Goal: Task Accomplishment & Management: Use online tool/utility

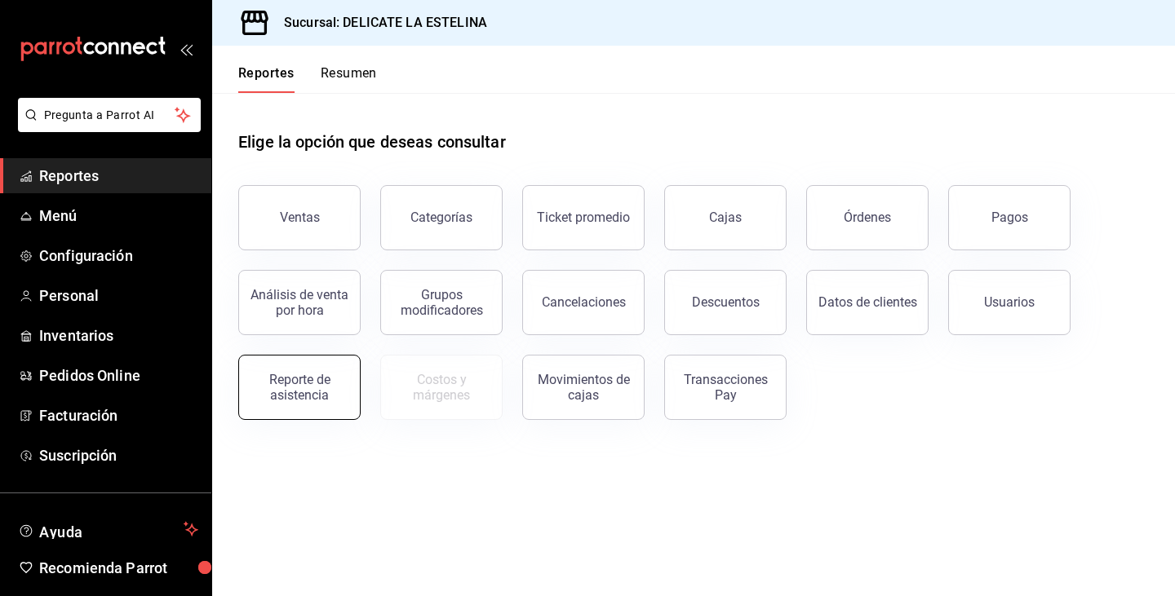
click at [308, 408] on button "Reporte de asistencia" at bounding box center [299, 387] width 122 height 65
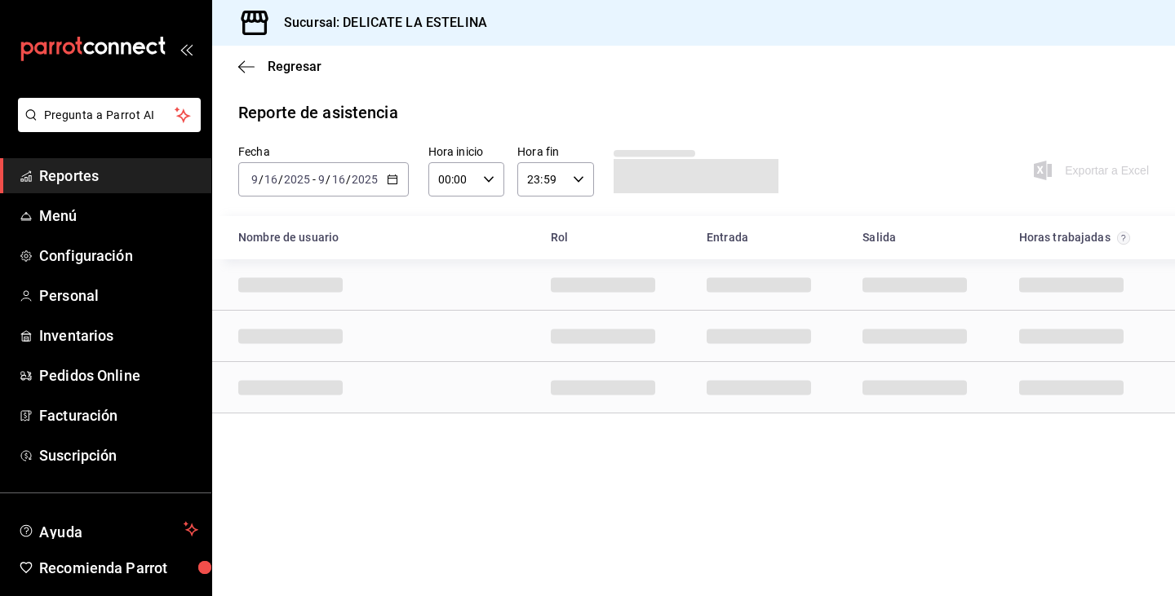
click at [390, 188] on div "[DATE] [DATE] - [DATE] [DATE]" at bounding box center [323, 179] width 171 height 34
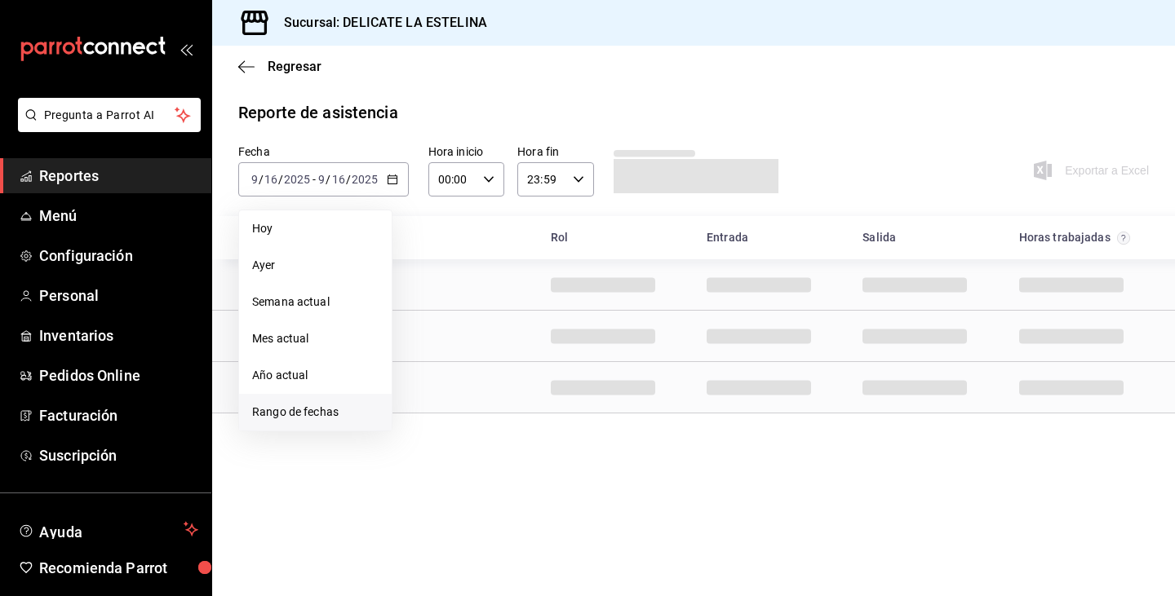
click at [284, 414] on span "Rango de fechas" at bounding box center [315, 412] width 126 height 17
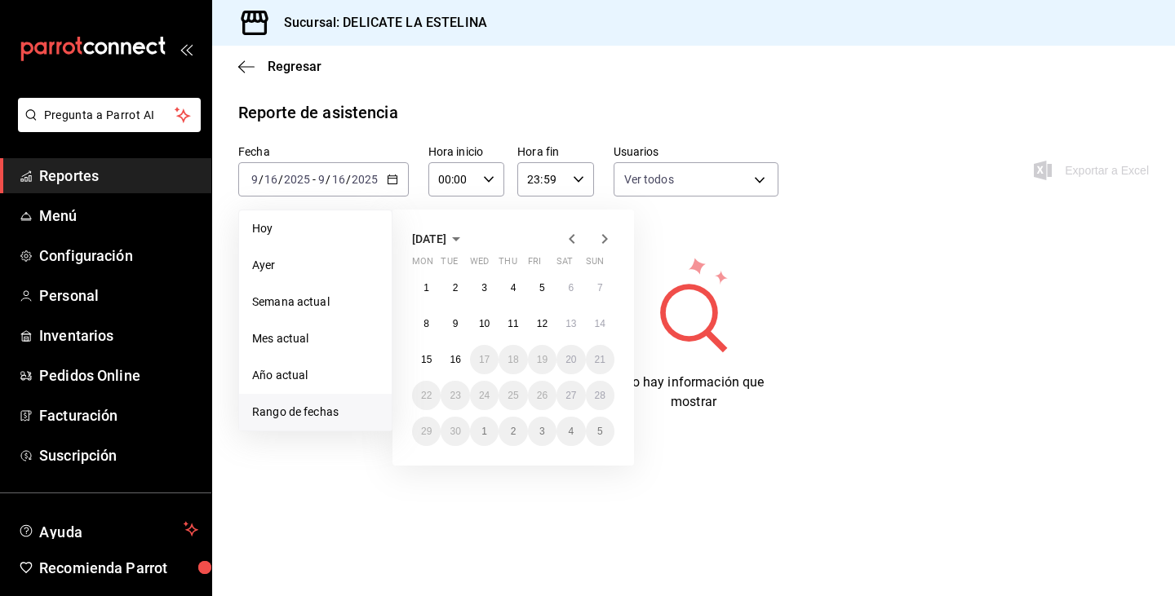
click at [427, 318] on abbr "8" at bounding box center [426, 323] width 6 height 11
click at [609, 317] on button "14" at bounding box center [600, 323] width 29 height 29
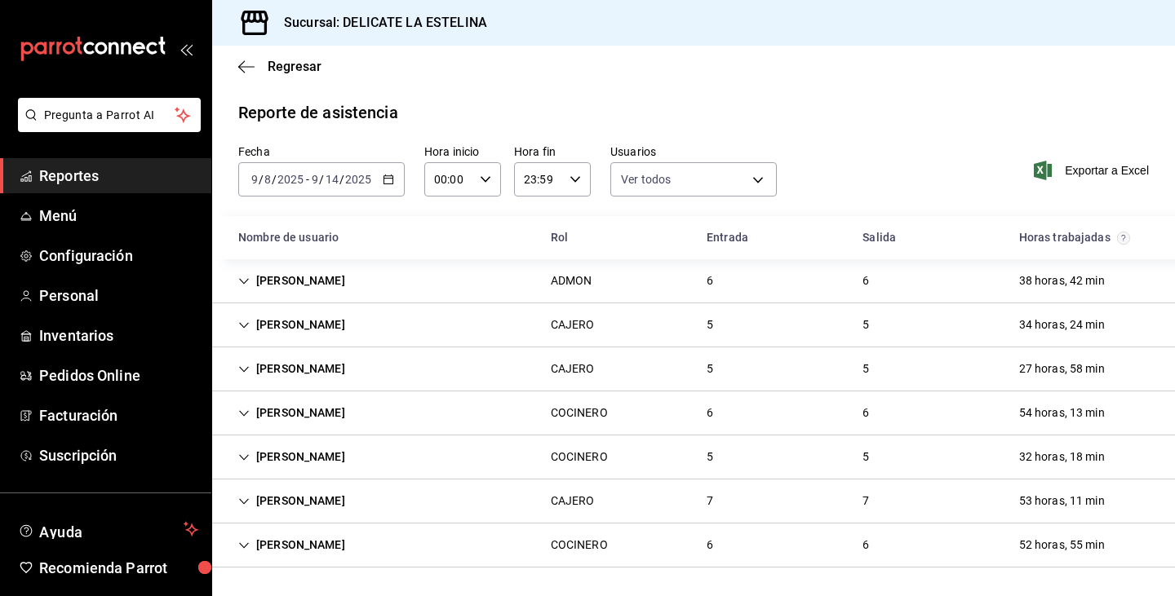
click at [1075, 410] on div "54 horas, 13 min" at bounding box center [1062, 413] width 112 height 30
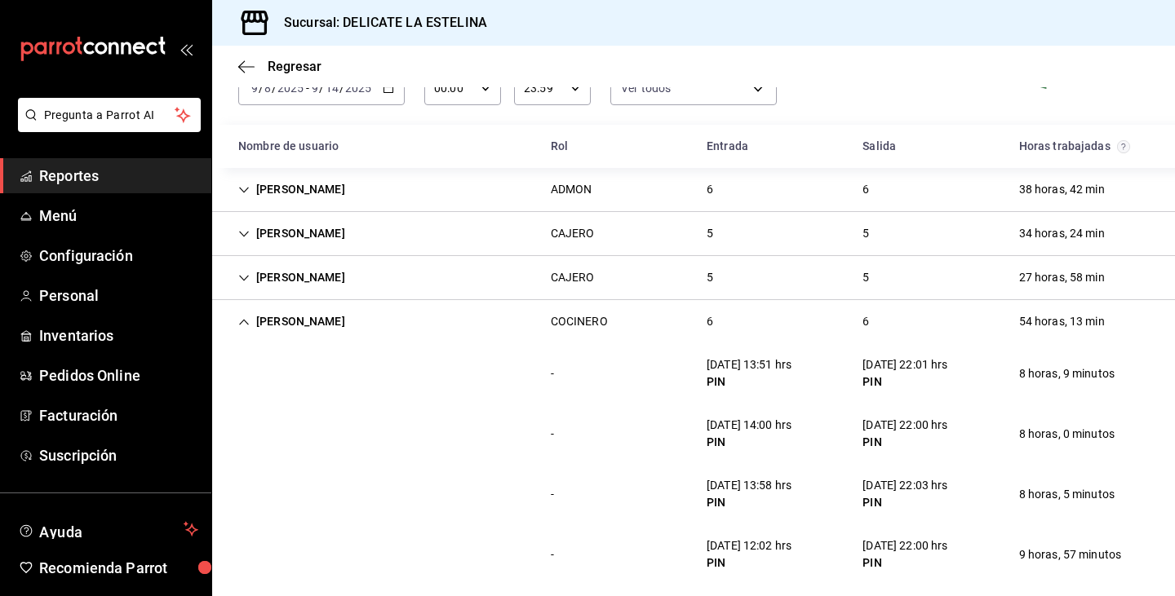
scroll to position [73, 0]
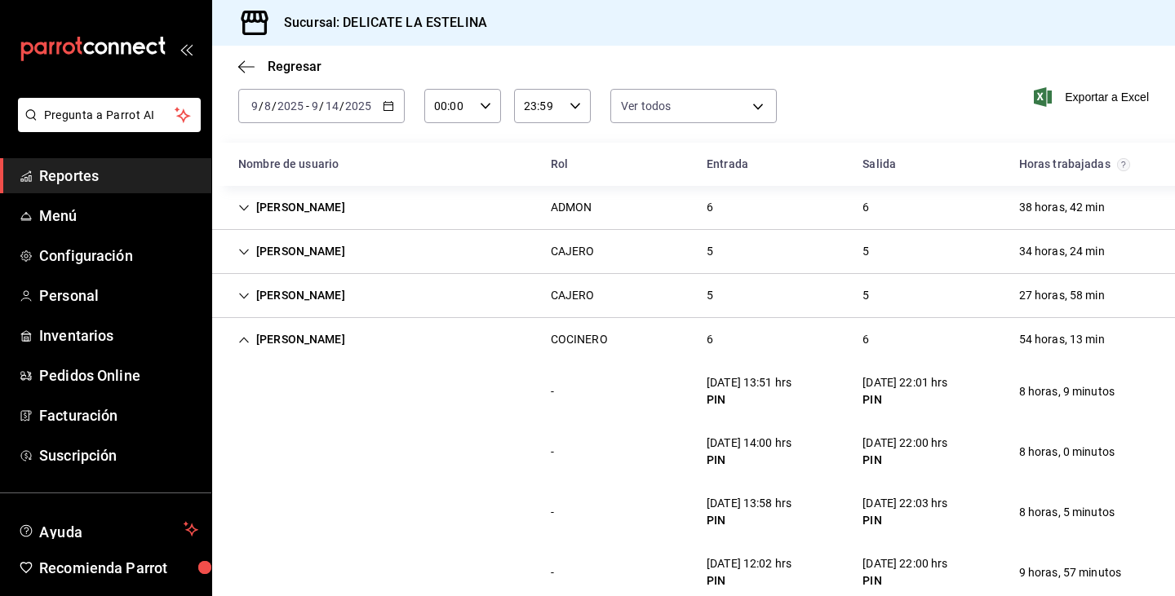
click at [1085, 342] on div "54 horas, 13 min" at bounding box center [1062, 340] width 112 height 30
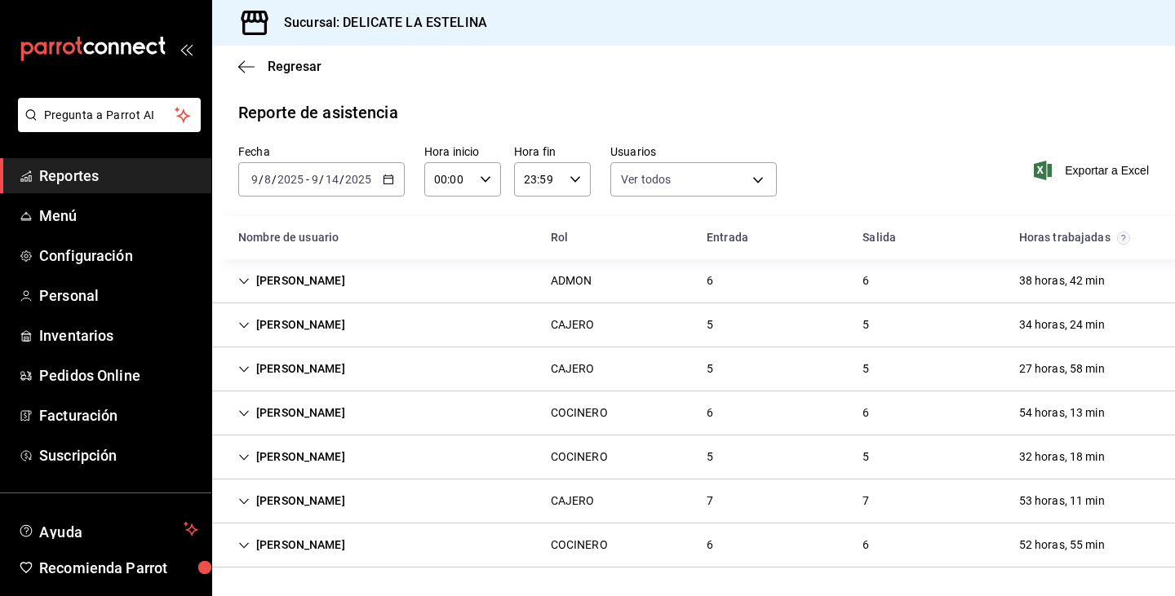
scroll to position [0, 0]
click at [1081, 333] on div "34 horas, 24 min" at bounding box center [1062, 325] width 112 height 30
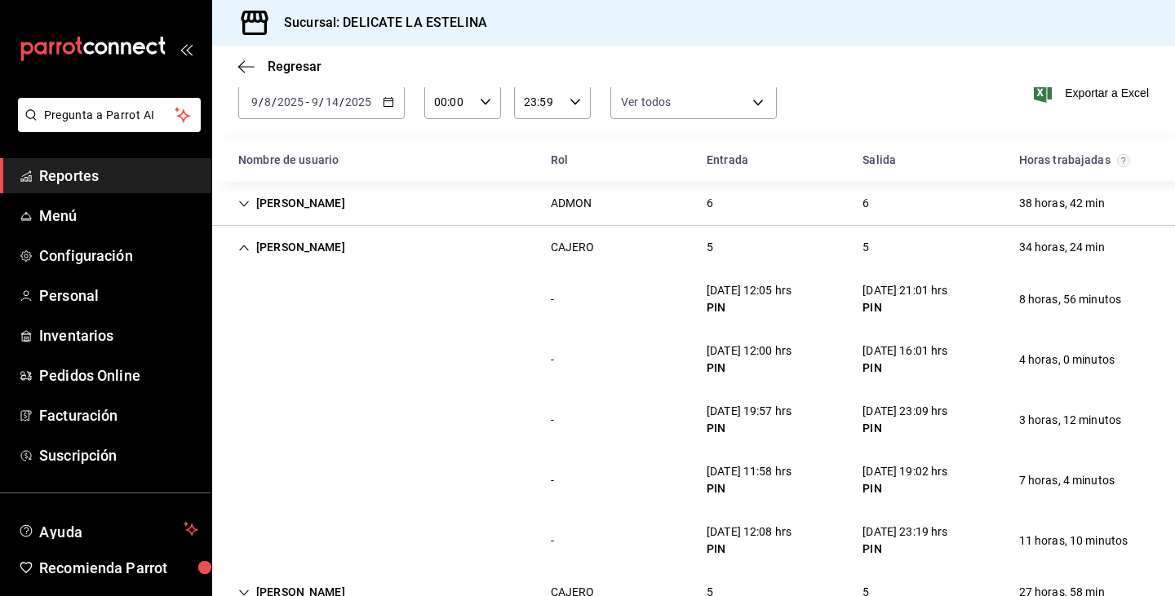
scroll to position [42, 0]
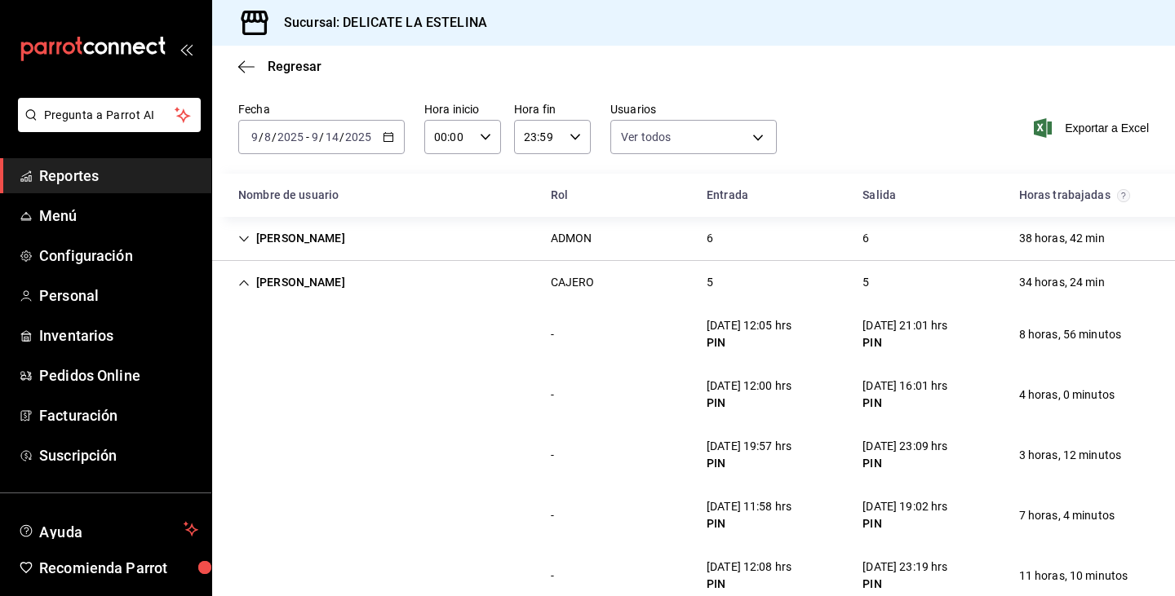
click at [1080, 266] on div "[PERSON_NAME] 5 5 34 horas, 24 min" at bounding box center [693, 282] width 963 height 43
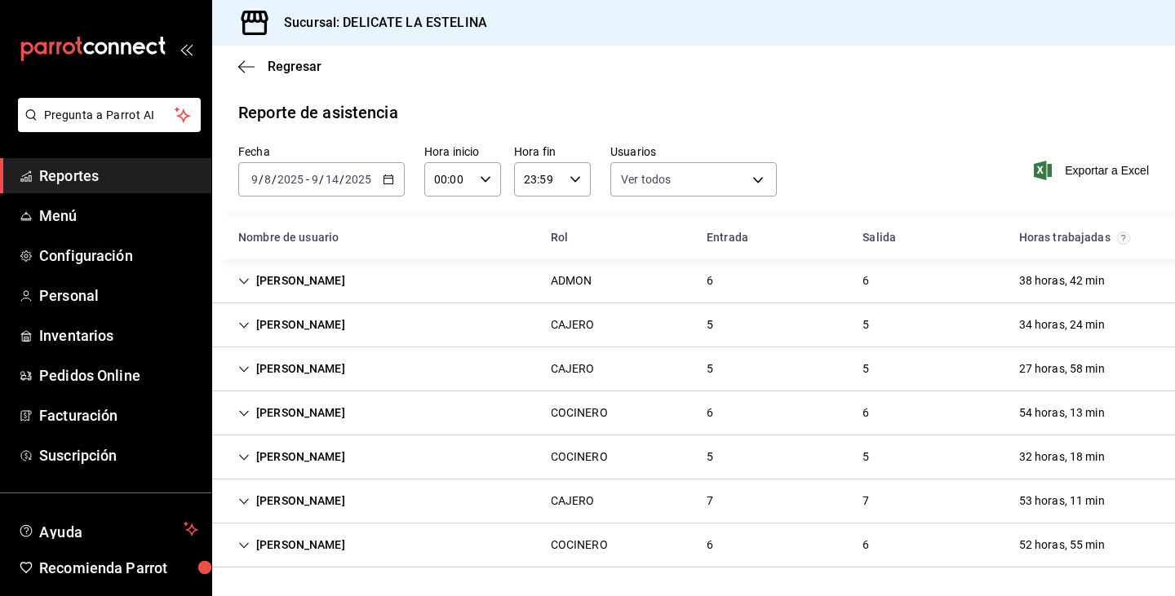
scroll to position [0, 0]
click at [1081, 461] on div "32 horas, 18 min" at bounding box center [1062, 457] width 112 height 30
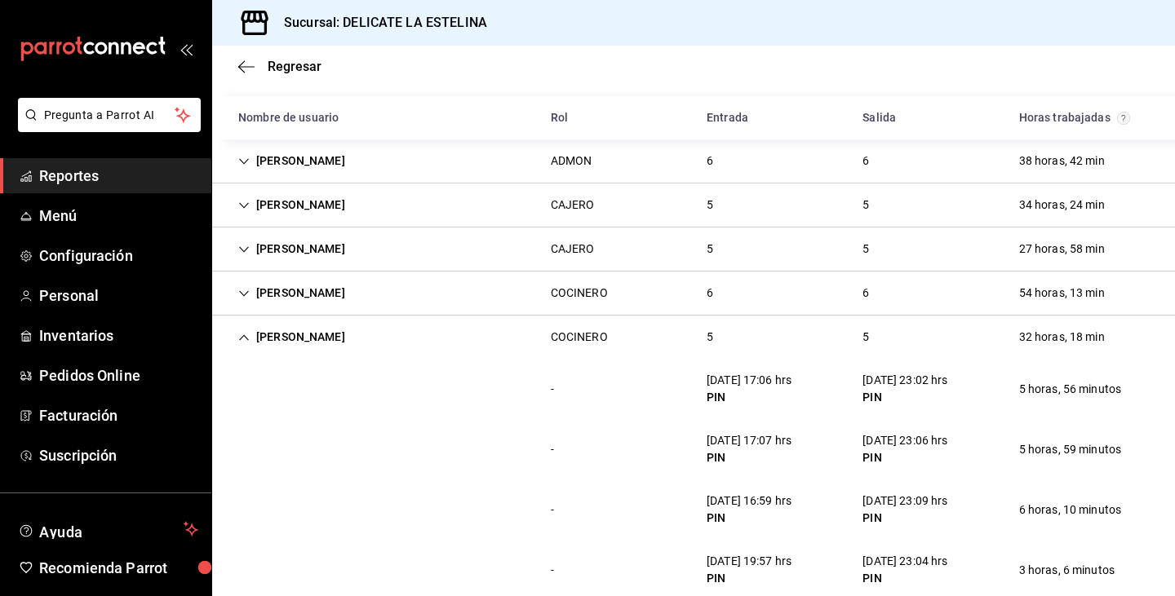
scroll to position [110, 0]
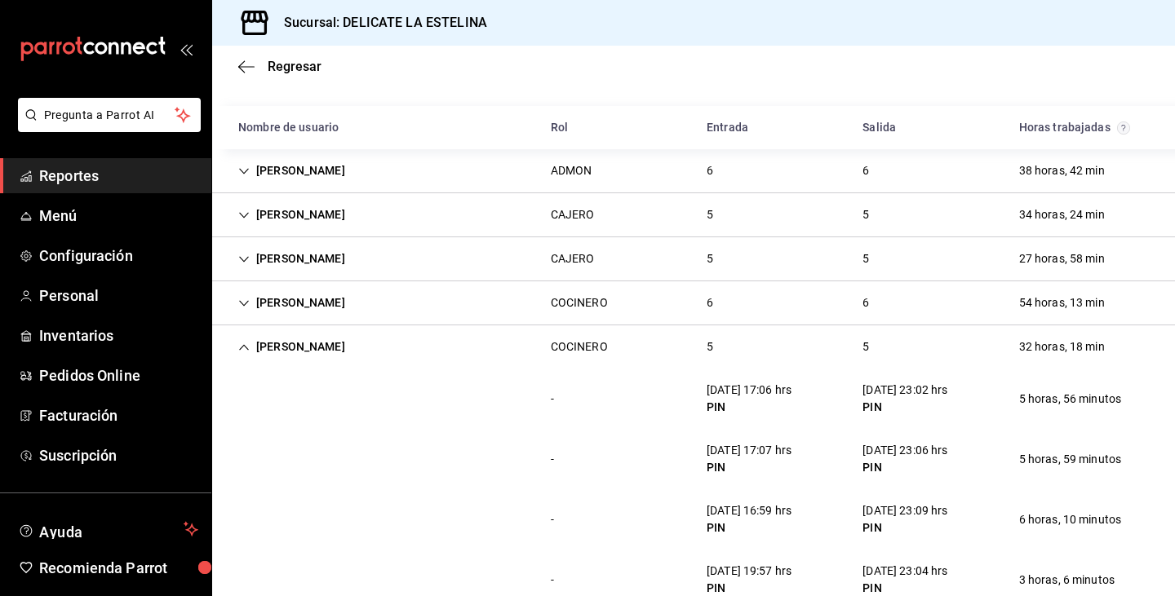
click at [1088, 348] on div "32 horas, 18 min" at bounding box center [1062, 347] width 112 height 30
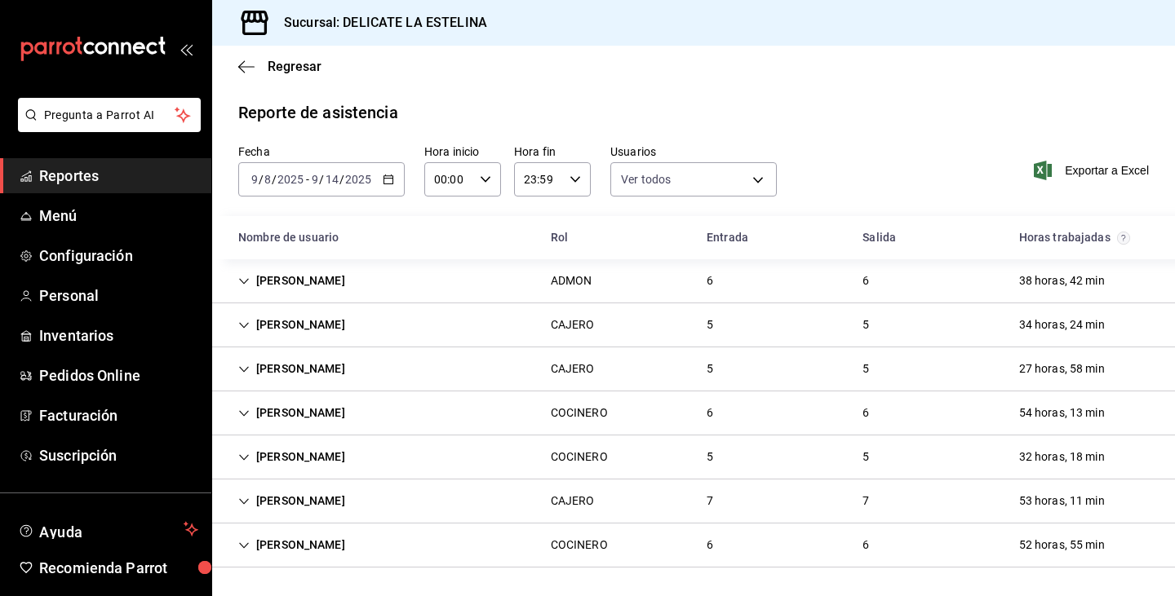
scroll to position [0, 0]
click at [1100, 543] on div "52 horas, 55 min" at bounding box center [1062, 545] width 112 height 30
click at [1084, 171] on span "Exportar a Excel" at bounding box center [1093, 171] width 112 height 20
